Goal: Find contact information: Find contact information

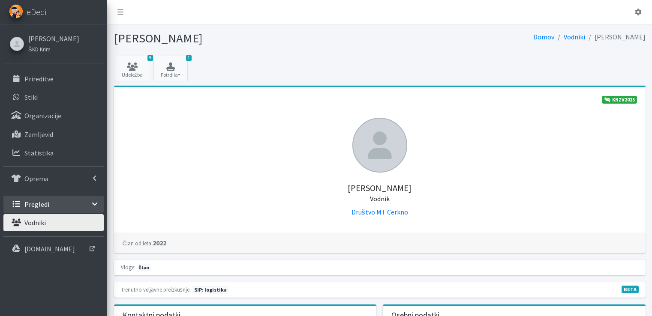
scroll to position [86, 0]
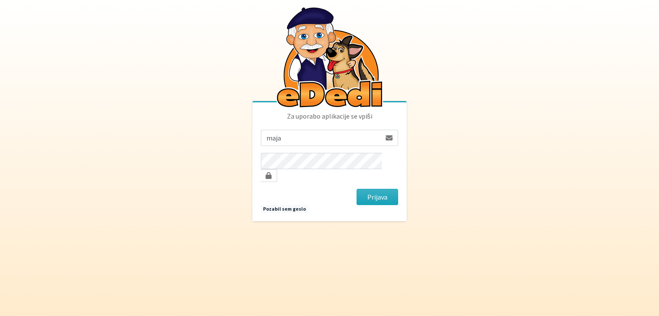
type input "maja.gregoric@erps.si"
click at [356, 189] on button "Prijava" at bounding box center [377, 197] width 42 height 16
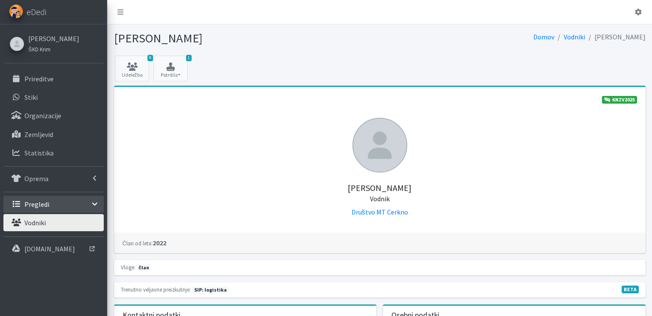
click at [41, 204] on p "Pregledi" at bounding box center [36, 204] width 25 height 9
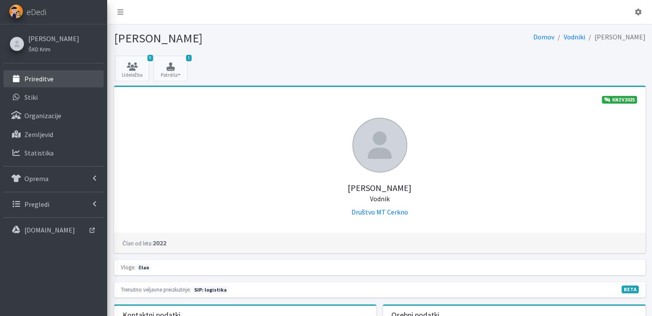
click at [48, 79] on p "Prireditve" at bounding box center [38, 79] width 29 height 9
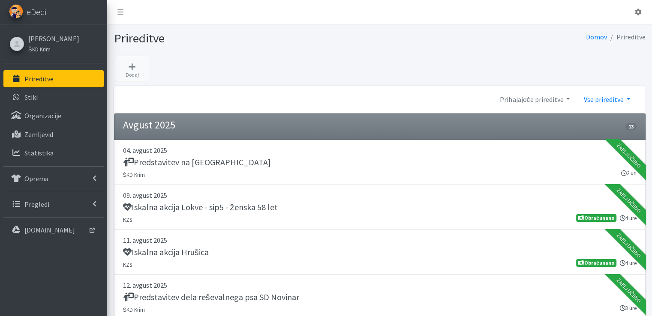
click at [628, 98] on link "Vse prireditve" at bounding box center [607, 99] width 60 height 17
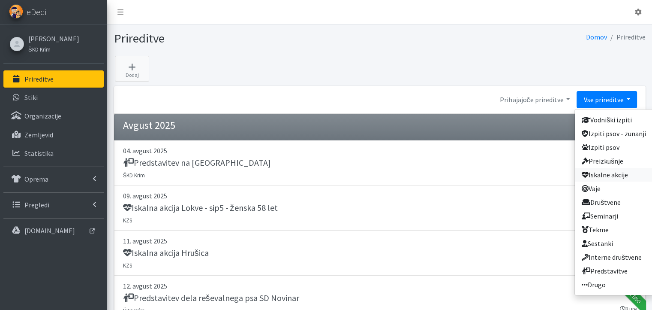
click at [612, 175] on link "Iskalne akcije" at bounding box center [614, 175] width 78 height 14
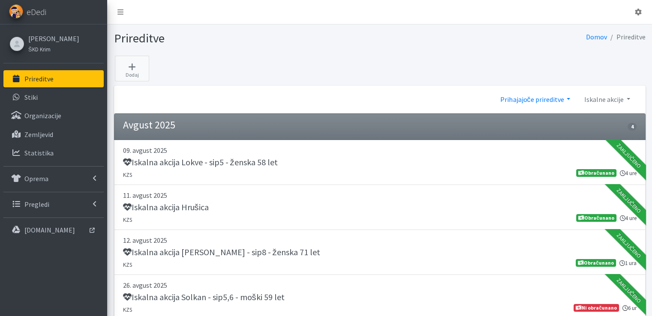
click at [569, 98] on link "Prihajajoče prireditve" at bounding box center [536, 99] width 84 height 17
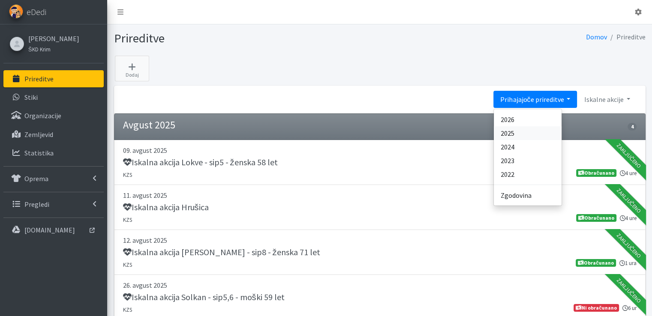
click at [522, 131] on link "2025" at bounding box center [528, 134] width 68 height 14
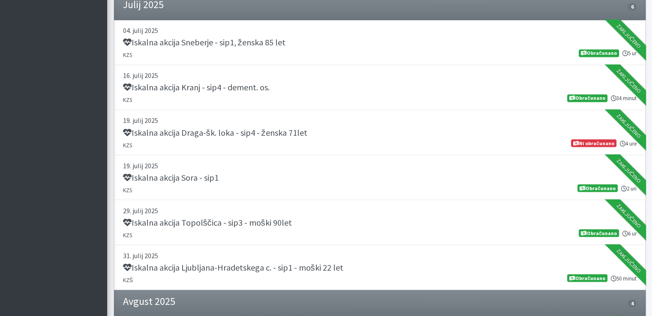
scroll to position [1501, 0]
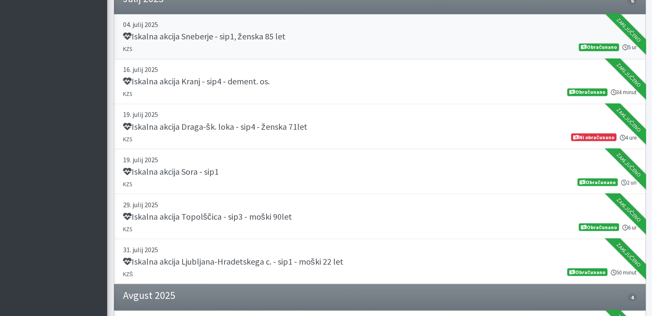
click at [238, 35] on h5 "Iskalna akcija Sneberje - sip1, ženska 85 let" at bounding box center [204, 36] width 163 height 10
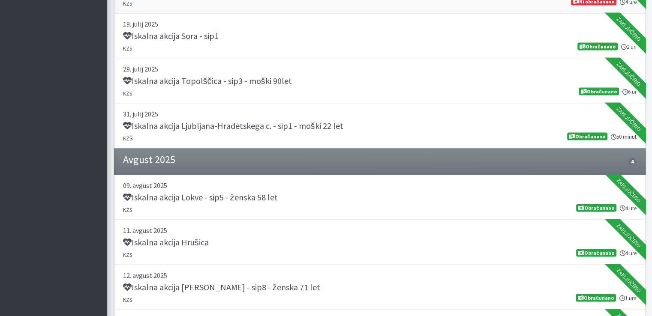
scroll to position [1587, 0]
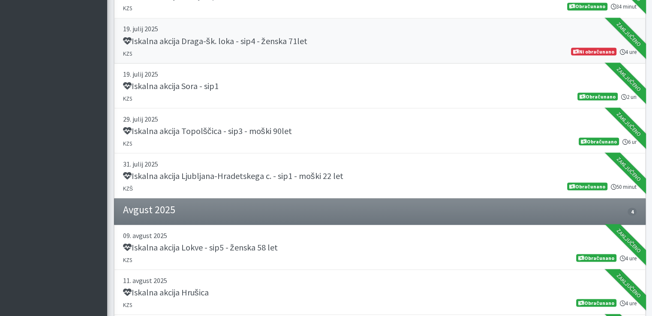
click at [277, 36] on h5 "Iskalna akcija Draga-šk. loka - sip4 - ženska 71let" at bounding box center [215, 41] width 184 height 10
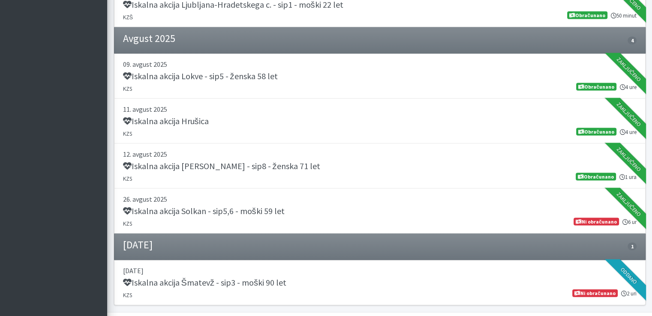
scroll to position [1774, 0]
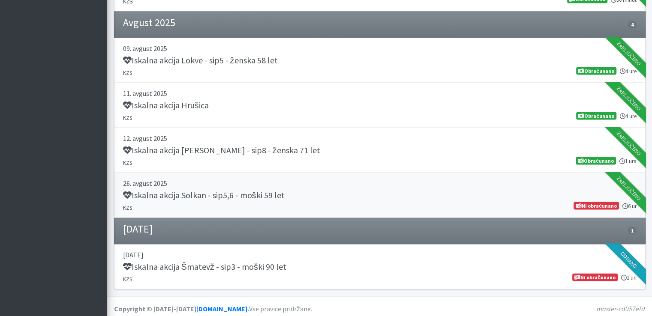
click at [209, 190] on h5 "Iskalna akcija Solkan - sip5,6 - moški 59 let" at bounding box center [204, 195] width 162 height 10
click at [232, 264] on h5 "Iskalna akcija Šmatevž - sip3 - moški 90 let" at bounding box center [204, 267] width 163 height 10
click at [173, 262] on h5 "Iskalna akcija Šmatevž - sip3 - moški 90 let" at bounding box center [204, 267] width 163 height 10
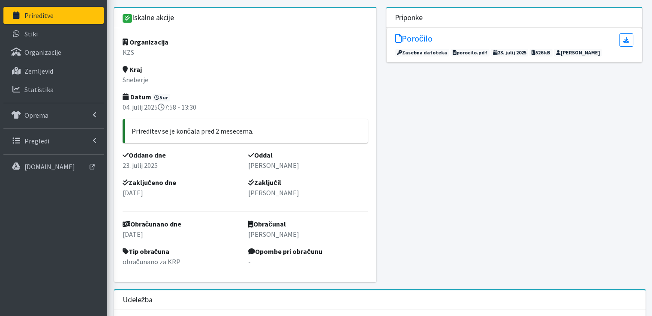
scroll to position [43, 0]
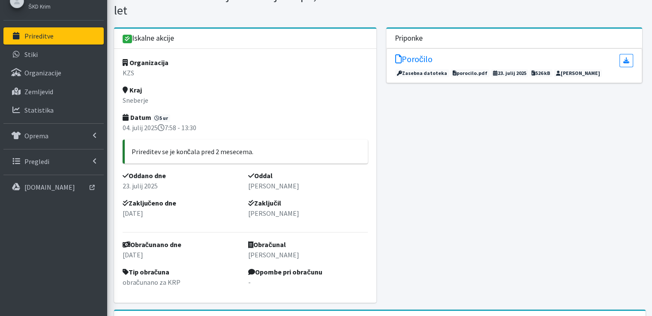
drag, startPoint x: 132, startPoint y: 115, endPoint x: 220, endPoint y: 131, distance: 88.9
click at [220, 131] on div "Organizacija KZS Kraj Sneberje Datum 5 ur 04. julij 2025 7:58 - 13:30 Priredite…" at bounding box center [245, 176] width 263 height 254
copy div "Datum 5 ur 04. julij 2025 7:58 - 13:30"
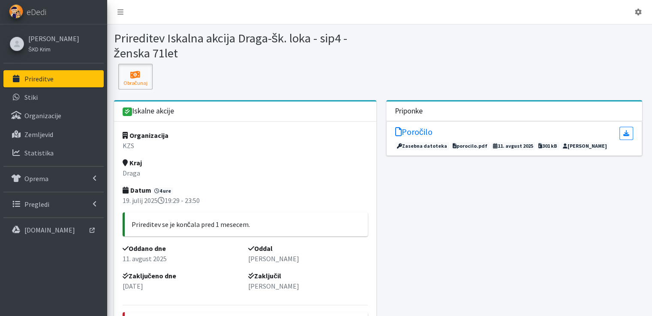
click at [136, 72] on icon at bounding box center [135, 75] width 29 height 9
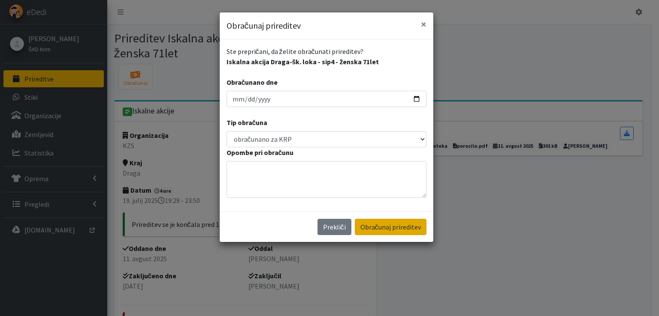
click at [389, 226] on button "Obračunaj prireditev" at bounding box center [391, 227] width 72 height 16
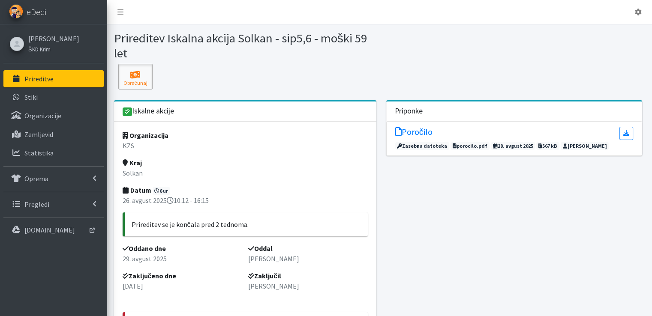
click at [132, 76] on icon at bounding box center [135, 75] width 29 height 9
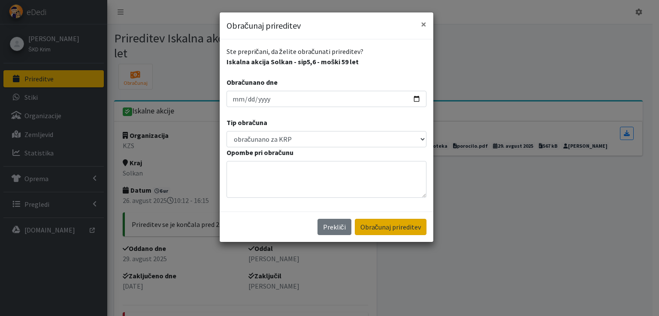
click at [382, 225] on button "Obračunaj prireditev" at bounding box center [391, 227] width 72 height 16
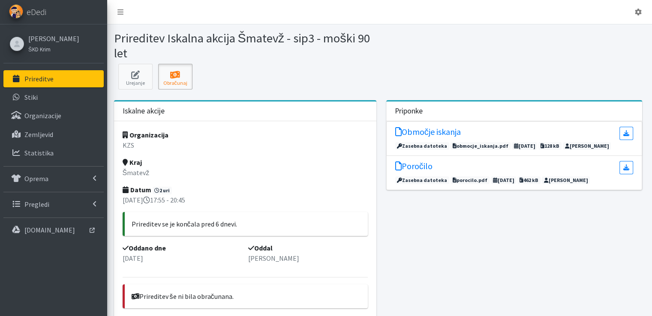
click at [175, 78] on icon at bounding box center [175, 75] width 29 height 9
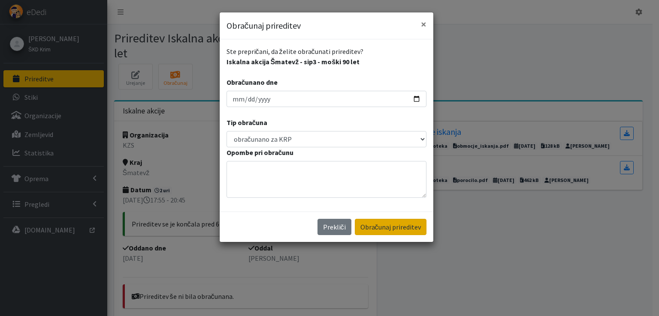
click at [388, 230] on button "Obračunaj prireditev" at bounding box center [391, 227] width 72 height 16
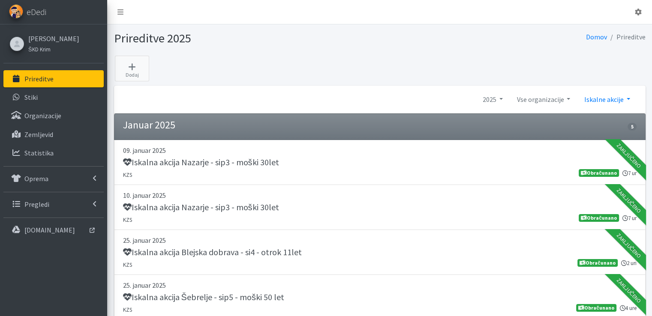
click at [626, 96] on link "Iskalne akcije" at bounding box center [607, 99] width 60 height 17
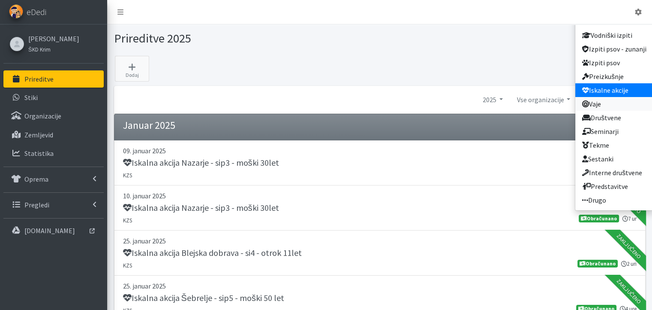
click at [604, 103] on link "Vaje" at bounding box center [615, 104] width 78 height 14
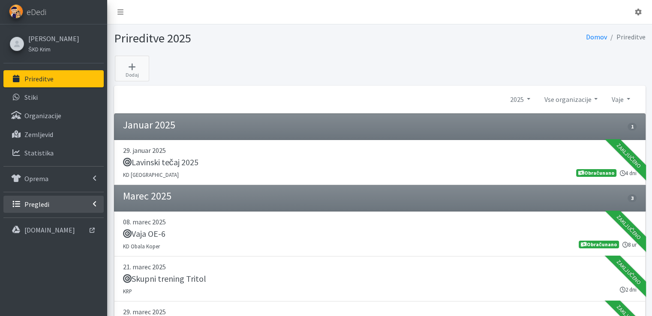
click at [44, 203] on p "Pregledi" at bounding box center [36, 204] width 25 height 9
click at [43, 223] on p "Vodniki" at bounding box center [34, 223] width 21 height 9
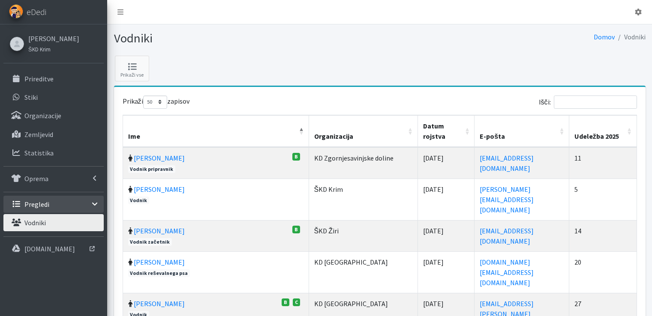
select select "50"
click at [582, 99] on input "Išči:" at bounding box center [595, 102] width 83 height 13
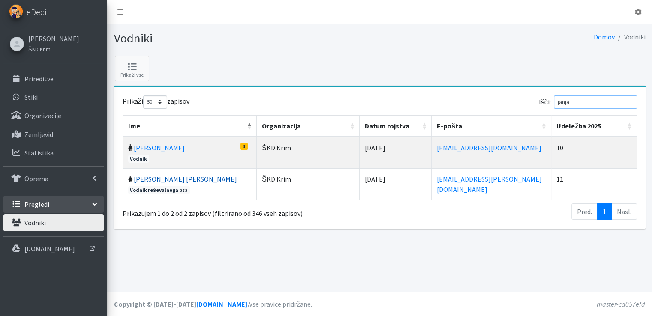
type input "janja"
click at [151, 179] on link "Janja Turk Oberč" at bounding box center [185, 179] width 103 height 9
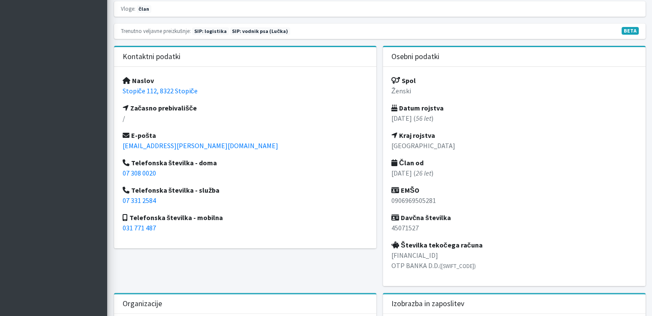
scroll to position [300, 0]
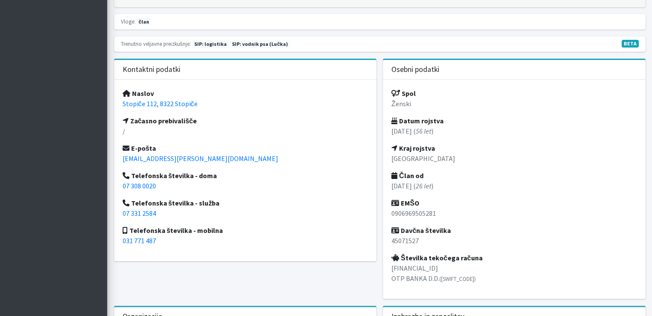
drag, startPoint x: 391, startPoint y: 266, endPoint x: 479, endPoint y: 278, distance: 88.4
click at [479, 278] on p "[FINANCIAL_ID] OTP BANKA D.D. ([SWIFT_CODE])" at bounding box center [515, 273] width 246 height 21
copy p "[FINANCIAL_ID] OTP BANKA D.D. ([SWIFT_CODE])"
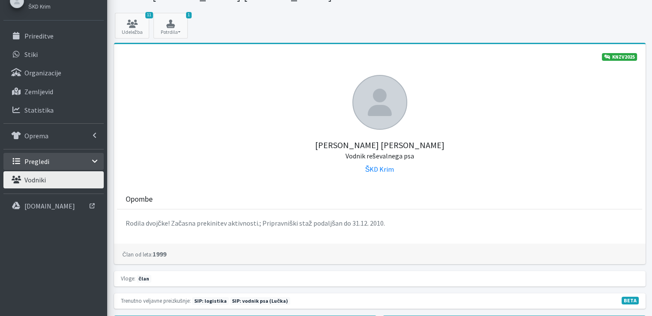
scroll to position [0, 0]
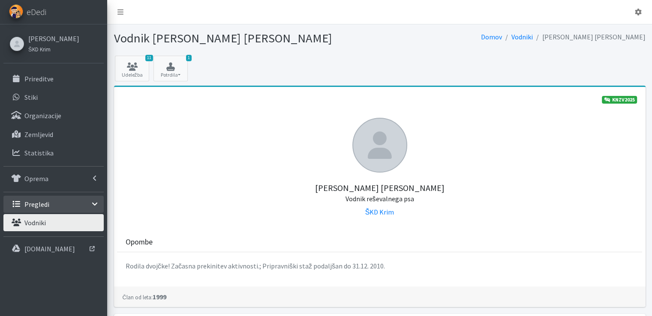
drag, startPoint x: 405, startPoint y: 186, endPoint x: 328, endPoint y: 187, distance: 77.6
click at [328, 187] on h5 "Janja Turk Oberč Vodnik reševalnega psa" at bounding box center [380, 188] width 515 height 31
copy h5 "Janja Turk Oberč"
click at [533, 36] on link "Vodniki" at bounding box center [522, 37] width 21 height 9
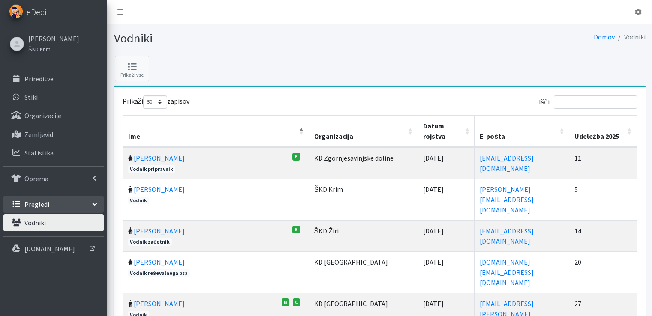
select select "50"
click at [573, 99] on input "Išči:" at bounding box center [595, 102] width 83 height 13
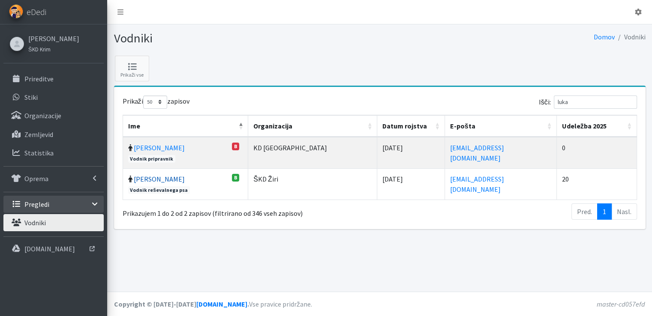
click at [160, 175] on link "Luka Ušeničnik" at bounding box center [159, 179] width 51 height 9
drag, startPoint x: 588, startPoint y: 100, endPoint x: 512, endPoint y: 95, distance: 76.1
click at [516, 97] on div "Išči: luka" at bounding box center [510, 104] width 254 height 17
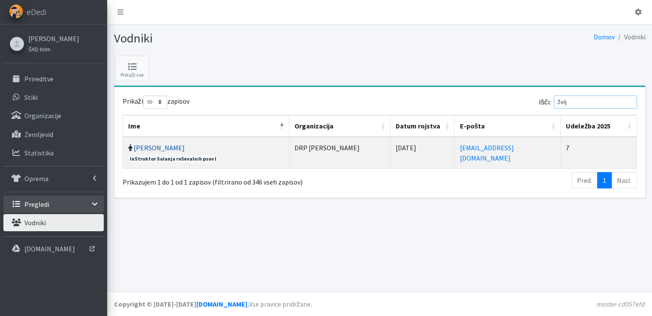
type input "želj"
click at [150, 146] on link "[PERSON_NAME]" at bounding box center [159, 148] width 51 height 9
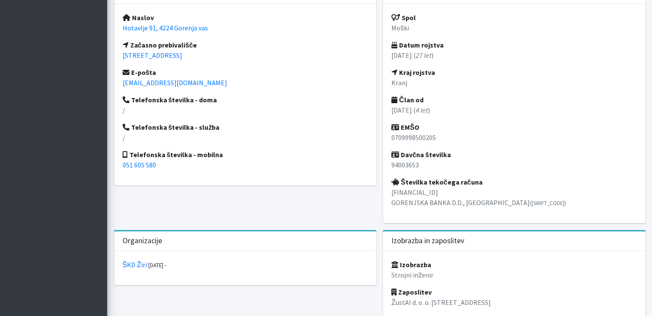
scroll to position [343, 0]
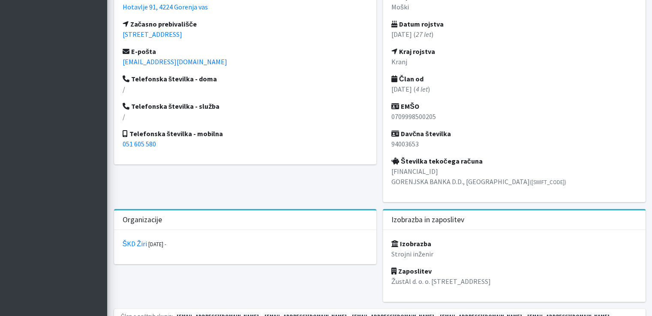
drag, startPoint x: 392, startPoint y: 169, endPoint x: 482, endPoint y: 177, distance: 90.0
click at [482, 177] on p "SI56 0763 3461 0482 378 GORENJSKA BANKA D.D., KRANJ (GORESI2X)" at bounding box center [515, 176] width 246 height 21
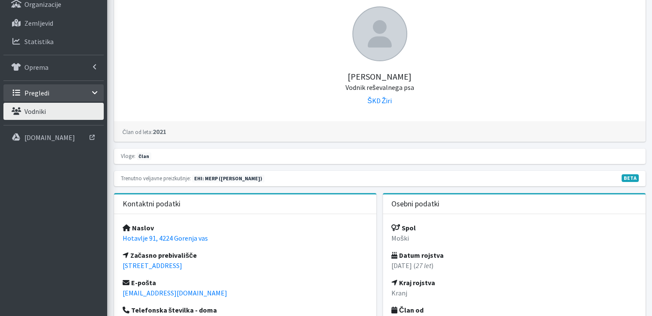
scroll to position [0, 0]
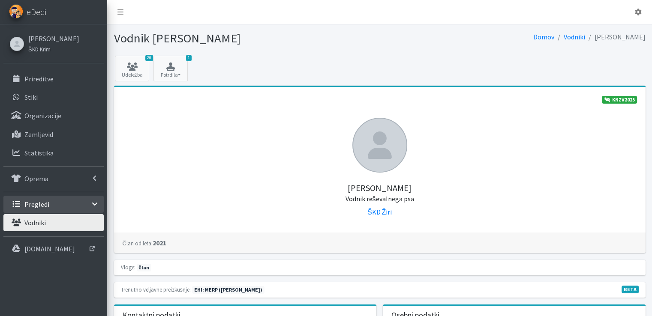
drag, startPoint x: 412, startPoint y: 187, endPoint x: 340, endPoint y: 186, distance: 72.0
click at [340, 186] on h5 "Luka Ušeničnik Vodnik reševalnega psa" at bounding box center [380, 188] width 515 height 31
copy h5 "Luka Ušeničnik"
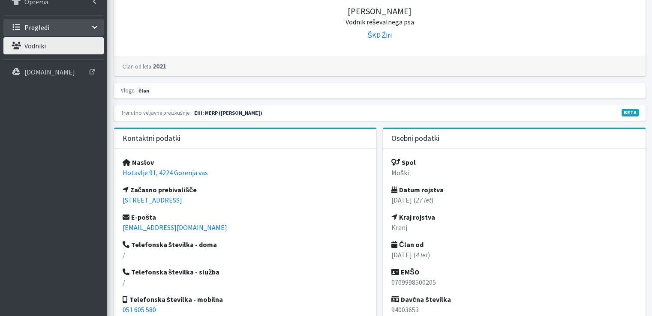
scroll to position [257, 0]
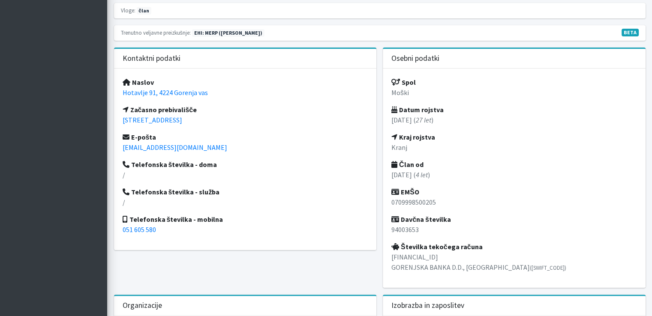
click at [391, 253] on div "Spol Moški Datum rojstva 07.09.1998 ( 27 let ) Kraj rojstva Kranj Član od 01.06…" at bounding box center [514, 179] width 263 height 220
drag, startPoint x: 392, startPoint y: 256, endPoint x: 537, endPoint y: 270, distance: 146.1
click at [537, 270] on p "SI56 0763 3461 0482 378 GORENJSKA BANKA D.D., KRANJ (GORESI2X)" at bounding box center [515, 262] width 246 height 21
copy p "SI56 0763 3461 0482 378 GORENJSKA BANKA D.D., KRANJ (GORESI2X)"
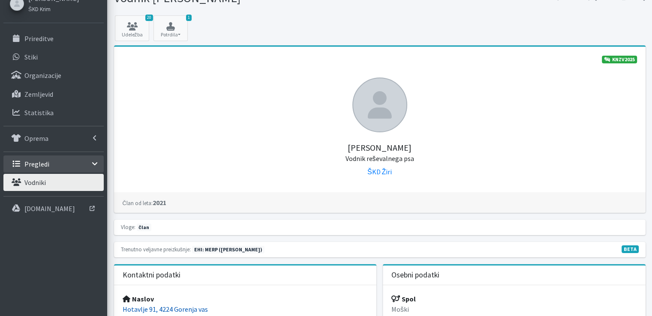
scroll to position [0, 0]
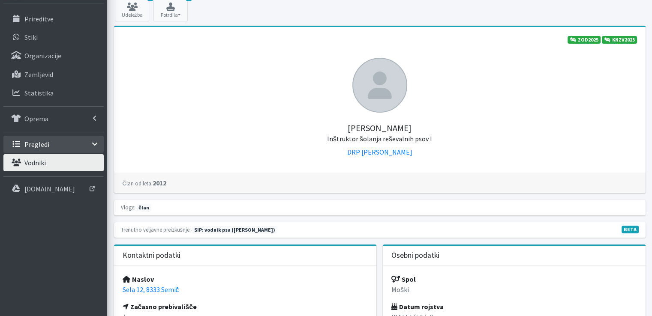
scroll to position [43, 0]
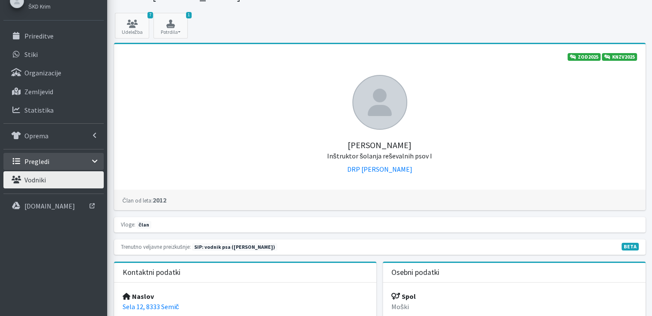
drag, startPoint x: 359, startPoint y: 143, endPoint x: 420, endPoint y: 144, distance: 61.8
click at [420, 144] on h5 "[PERSON_NAME] Inštruktor šolanja reševalnih psov I" at bounding box center [380, 145] width 515 height 31
copy h5 "[PERSON_NAME]"
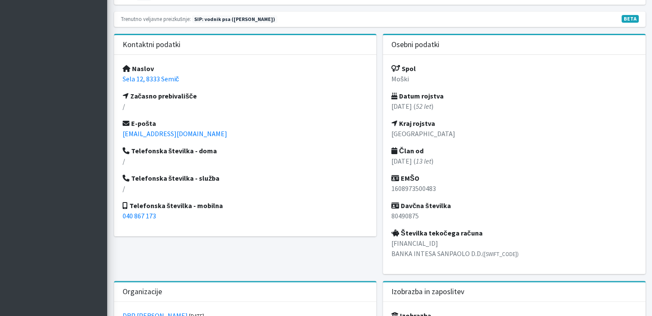
scroll to position [386, 0]
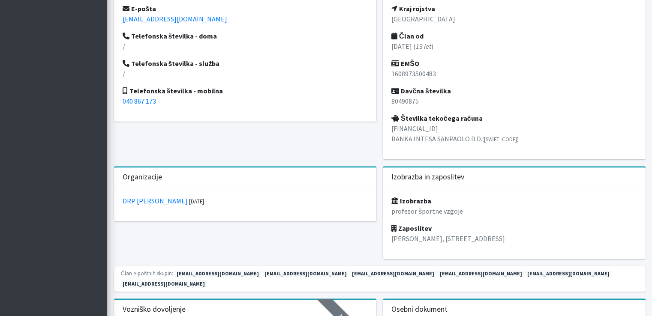
drag, startPoint x: 392, startPoint y: 127, endPoint x: 540, endPoint y: 139, distance: 148.4
click at [540, 139] on p "[FINANCIAL_ID] BANKA INTESA SANPAOLO D.D. ([SWIFT_CODE])" at bounding box center [515, 134] width 246 height 21
copy p "[FINANCIAL_ID] BANKA INTESA SANPAOLO D.D. ([SWIFT_CODE])"
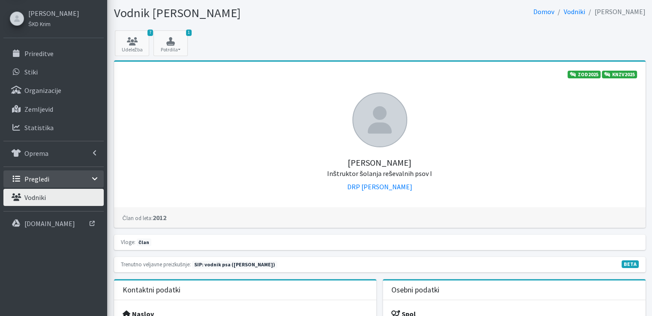
scroll to position [0, 0]
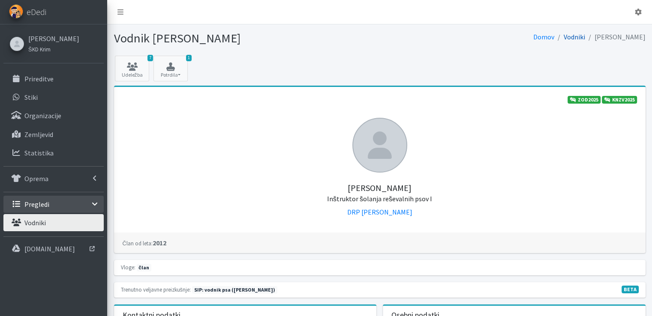
click at [585, 34] on link "Vodniki" at bounding box center [574, 37] width 21 height 9
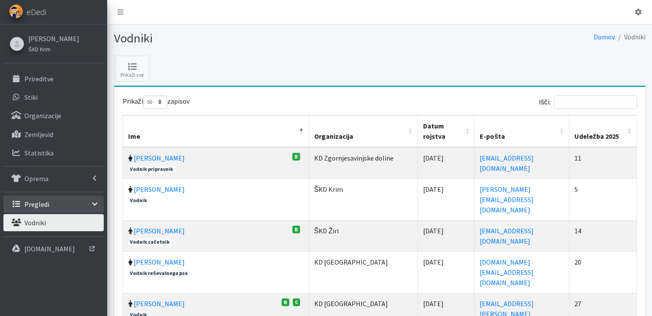
select select "50"
click at [583, 102] on input "Išči:" at bounding box center [595, 102] width 83 height 13
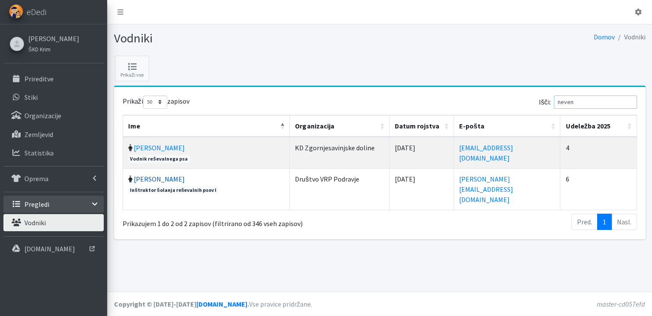
type input "neven"
click at [156, 178] on link "[PERSON_NAME]" at bounding box center [159, 179] width 51 height 9
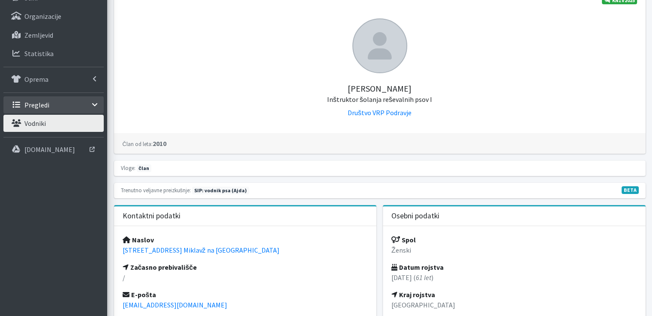
scroll to position [86, 0]
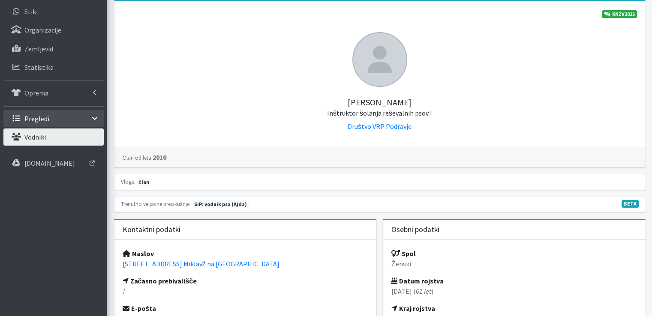
drag, startPoint x: 356, startPoint y: 101, endPoint x: 437, endPoint y: 103, distance: 81.9
click at [437, 103] on h5 "Nevenka Štor Inštruktor šolanja reševalnih psov I" at bounding box center [380, 102] width 515 height 31
copy h5 "Nevenka Štor"
drag, startPoint x: 304, startPoint y: 263, endPoint x: 112, endPoint y: 265, distance: 193.0
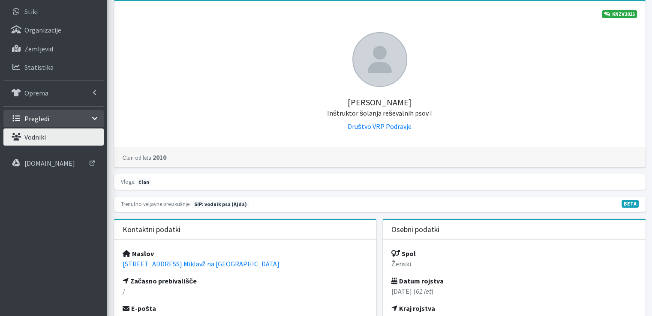
copy link "Kidričeva cesta 104, Dobrovce, 2204 Miklavž na Dravskem polju"
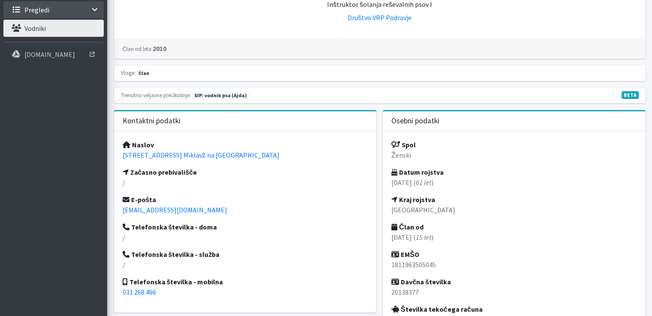
scroll to position [214, 0]
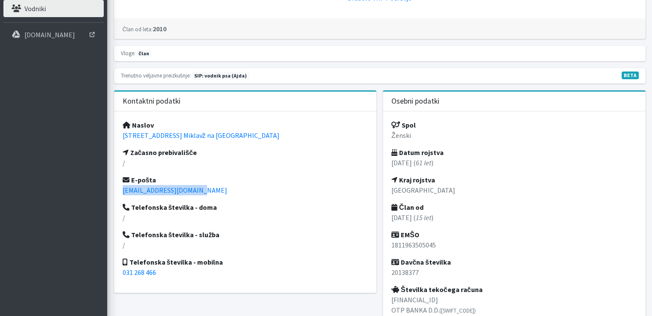
drag, startPoint x: 199, startPoint y: 188, endPoint x: 120, endPoint y: 191, distance: 79.0
click at [120, 191] on div "Naslov Kidričeva cesta 104, Dobrovce, 2204 Miklavž na Dravskem polju Začasno pr…" at bounding box center [245, 203] width 263 height 182
copy link "nevenka.stor1@gmail.com"
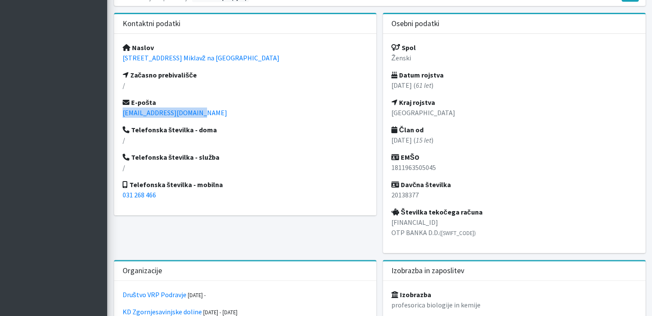
scroll to position [300, 0]
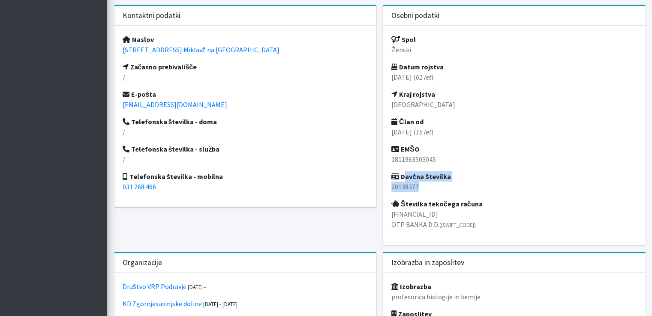
drag, startPoint x: 402, startPoint y: 173, endPoint x: 430, endPoint y: 187, distance: 31.3
click at [430, 187] on div "Spol Ženski Datum rojstva 18.11.1963 ( 61 let ) Kraj rojstva Maribor Član od 01…" at bounding box center [514, 136] width 263 height 220
copy div "Davčna številka 20138377"
click at [494, 211] on p "SI56 0400 1003 0927 275 OTP BANKA D.D. (KBMASI2X)" at bounding box center [515, 219] width 246 height 21
drag, startPoint x: 392, startPoint y: 213, endPoint x: 484, endPoint y: 229, distance: 93.6
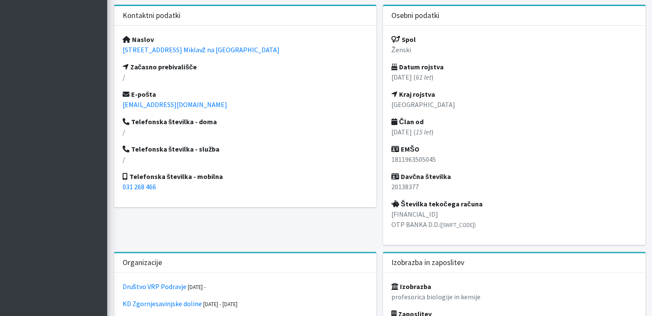
click at [484, 229] on p "SI56 0400 1003 0927 275 OTP BANKA D.D. (KBMASI2X)" at bounding box center [515, 219] width 246 height 21
copy p "SI56 0400 1003 0927 275 OTP BANKA D.D. (KBMASI2X)"
